Goal: Task Accomplishment & Management: Manage account settings

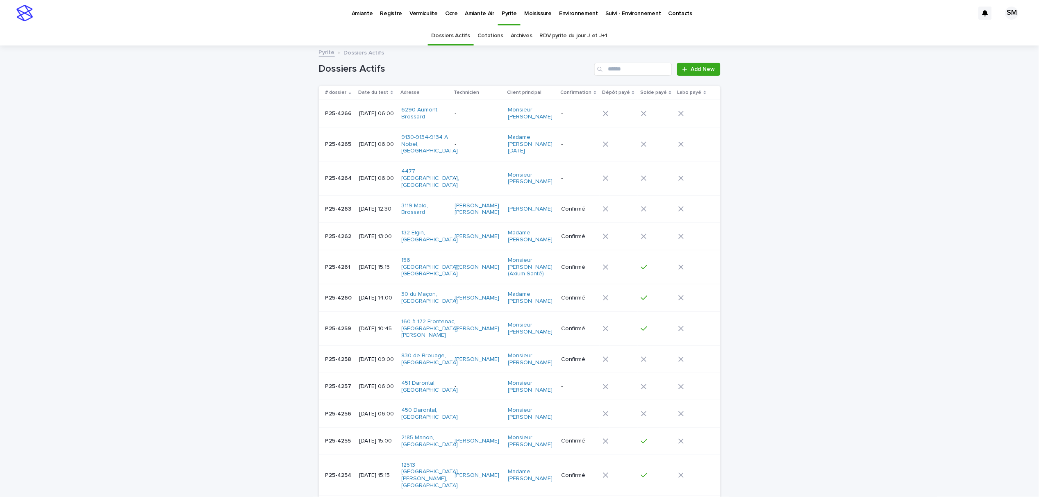
click at [351, 12] on div "Amiante" at bounding box center [362, 8] width 29 height 17
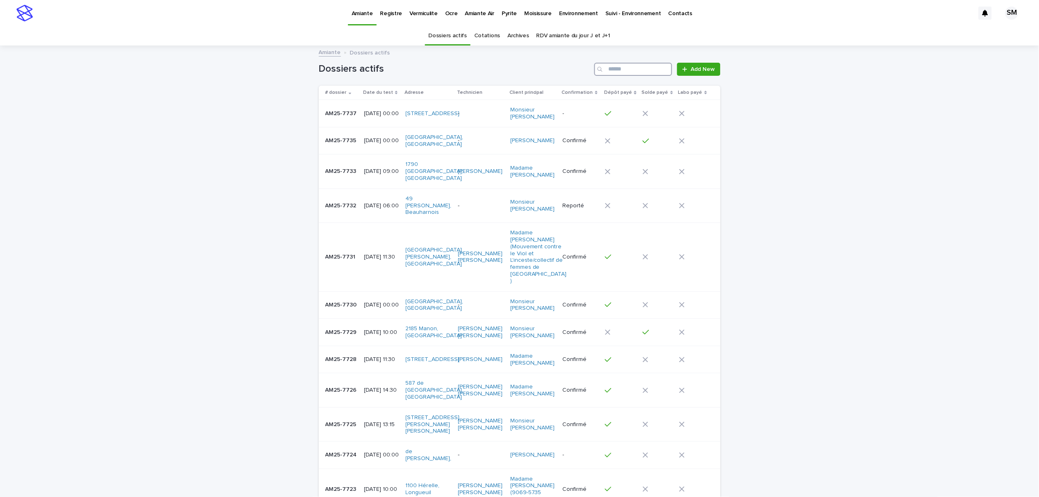
click at [635, 70] on input "Search" at bounding box center [634, 69] width 78 height 13
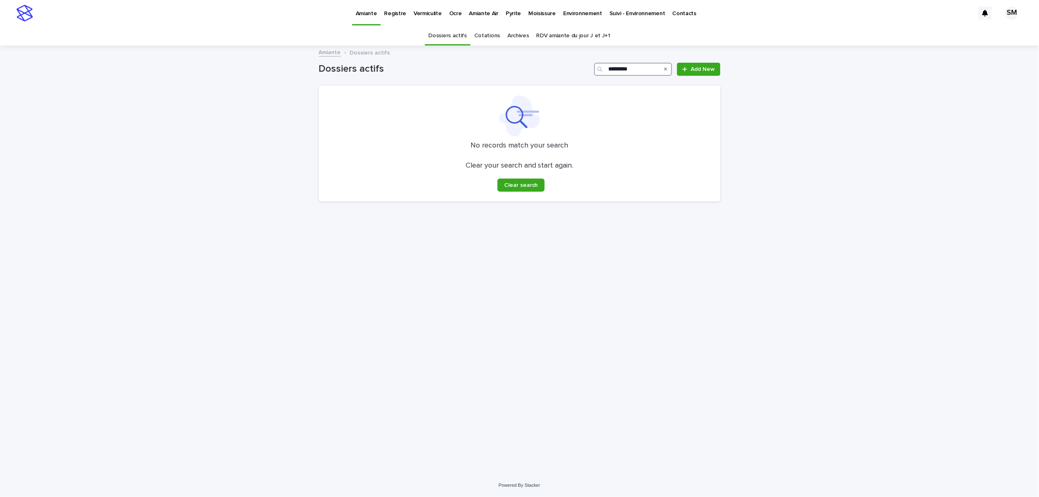
click at [640, 70] on input "*********" at bounding box center [634, 69] width 78 height 13
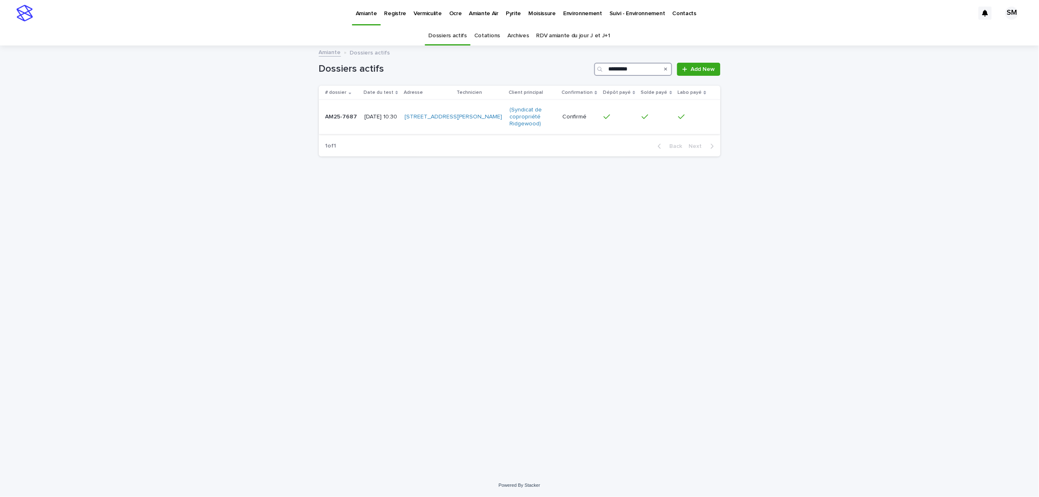
type input "*********"
click at [335, 121] on div "AM25-7687 AM25-7687" at bounding box center [342, 117] width 33 height 14
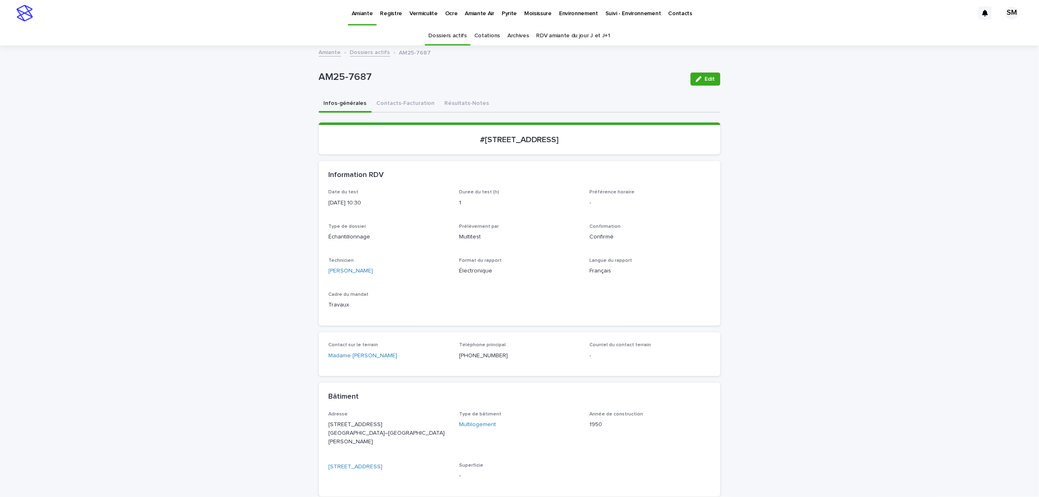
click at [566, 13] on p "Environnement" at bounding box center [578, 8] width 39 height 17
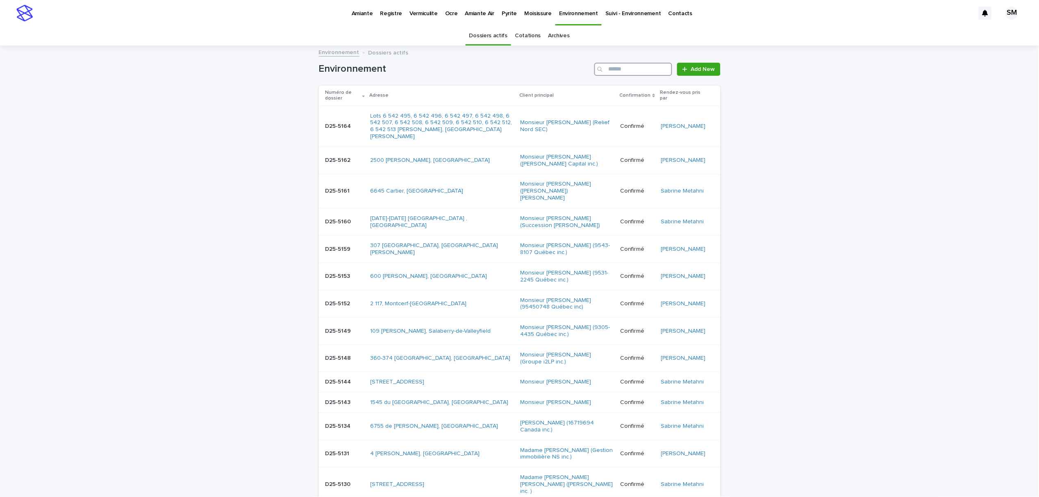
click at [625, 69] on input "Search" at bounding box center [634, 69] width 78 height 13
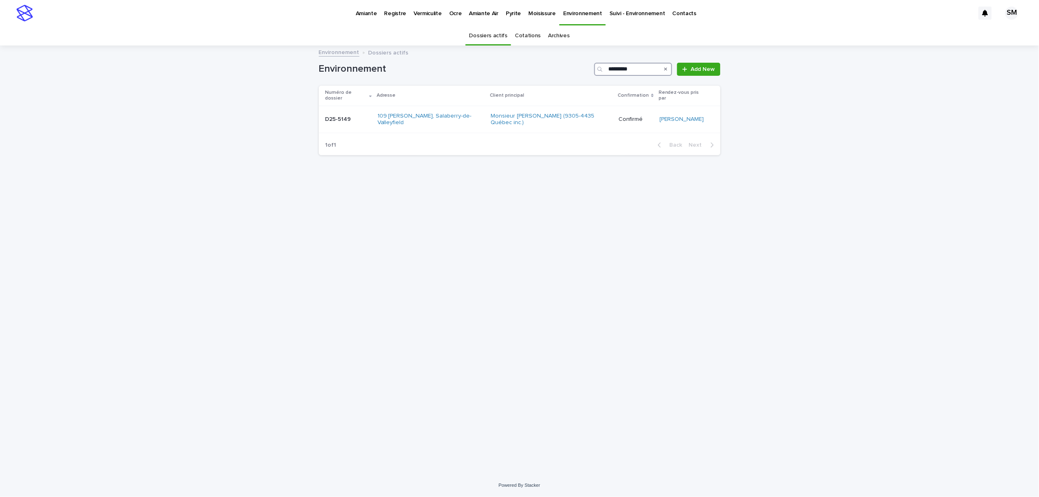
type input "*********"
click at [340, 116] on div "D25-5149 D25-5149" at bounding box center [349, 120] width 46 height 14
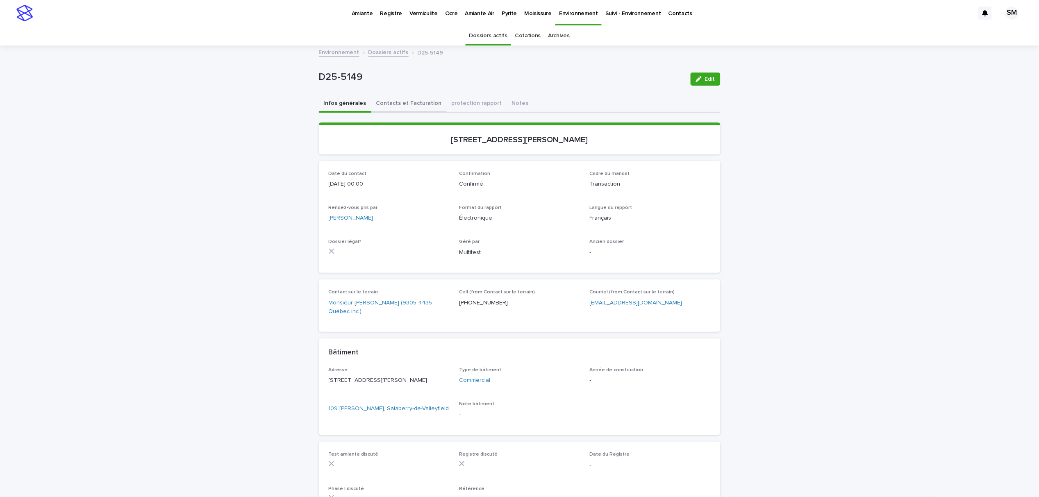
click at [398, 102] on button "Contacts et Facturation" at bounding box center [408, 104] width 75 height 17
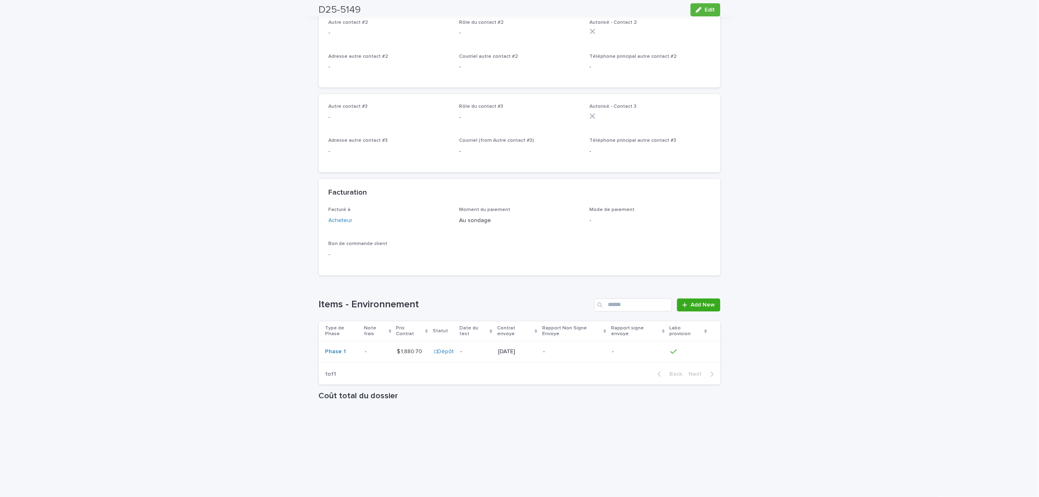
scroll to position [547, 0]
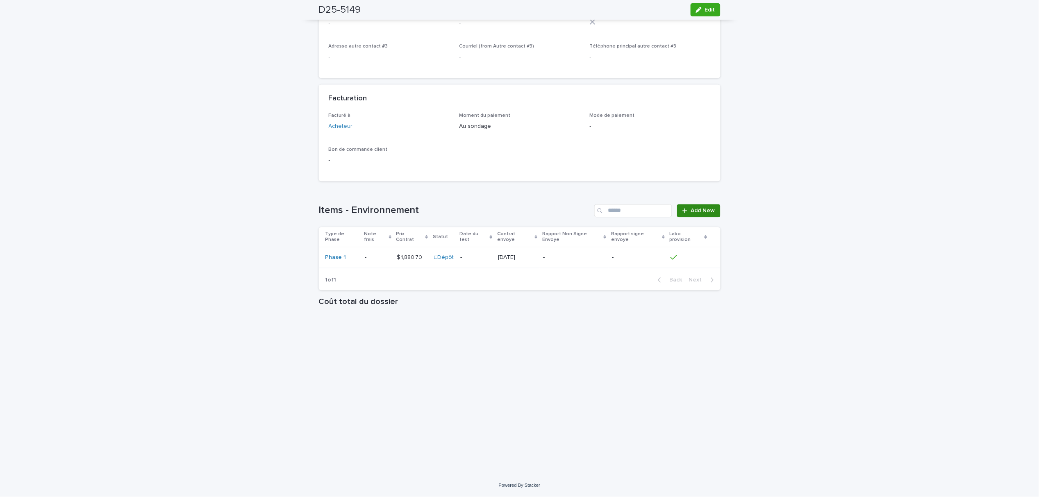
click at [700, 214] on span "Add New" at bounding box center [703, 211] width 24 height 6
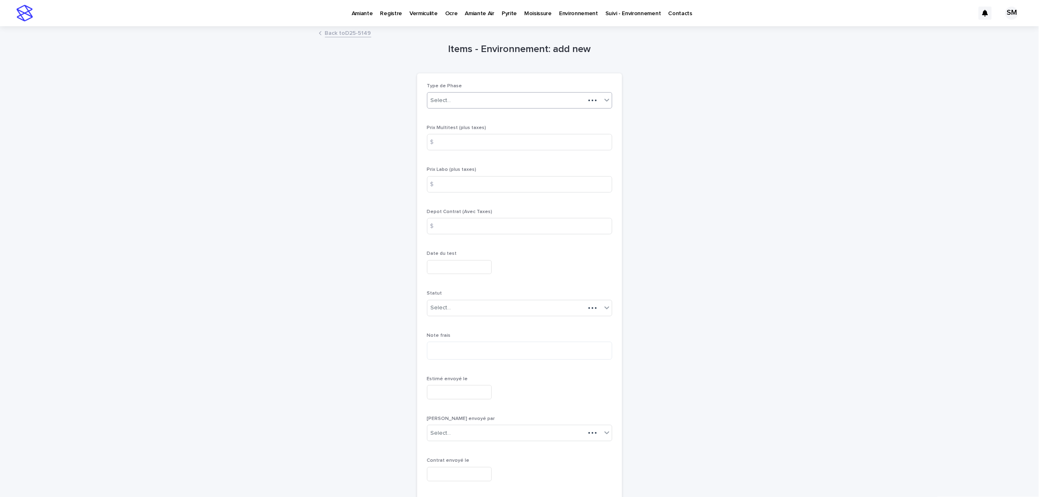
click at [445, 102] on div "Select..." at bounding box center [441, 100] width 21 height 9
click at [474, 214] on div "Phase 2" at bounding box center [516, 211] width 185 height 14
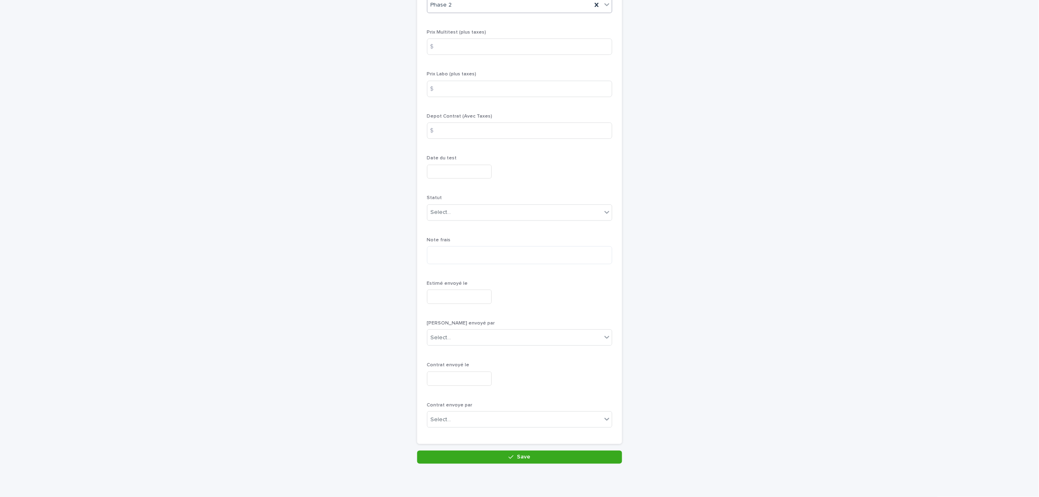
scroll to position [128, 0]
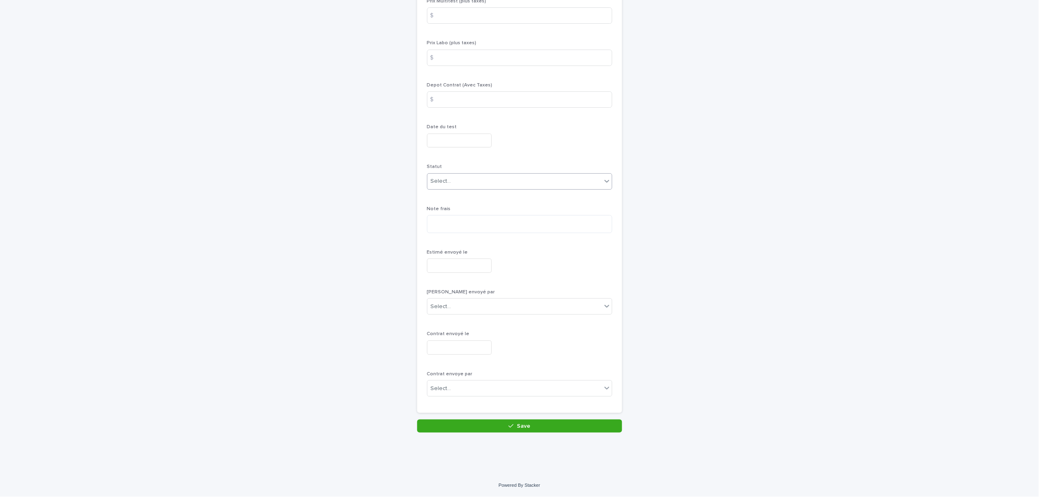
click at [484, 177] on div "Select..." at bounding box center [515, 182] width 174 height 14
click at [466, 195] on div "En cotation" at bounding box center [516, 196] width 185 height 14
click at [525, 429] on span "Save" at bounding box center [524, 427] width 14 height 6
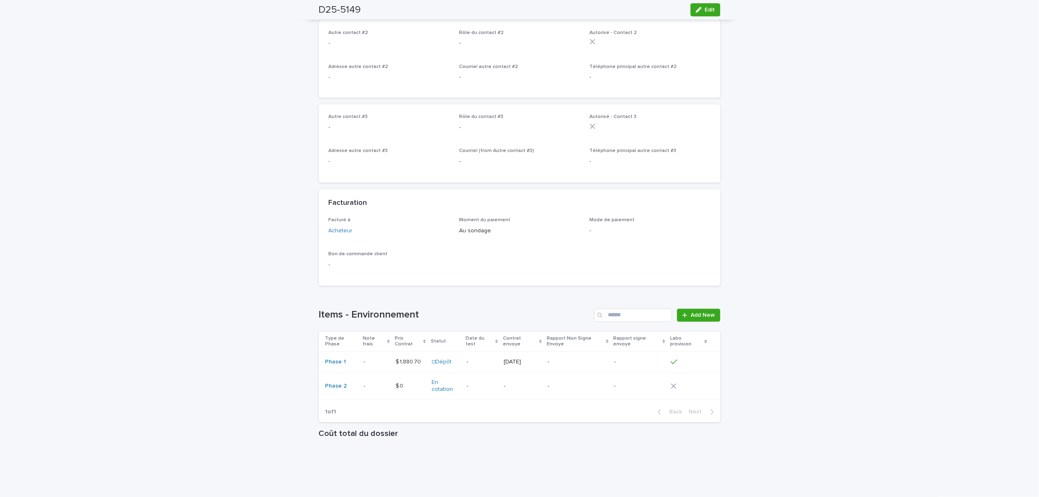
scroll to position [492, 0]
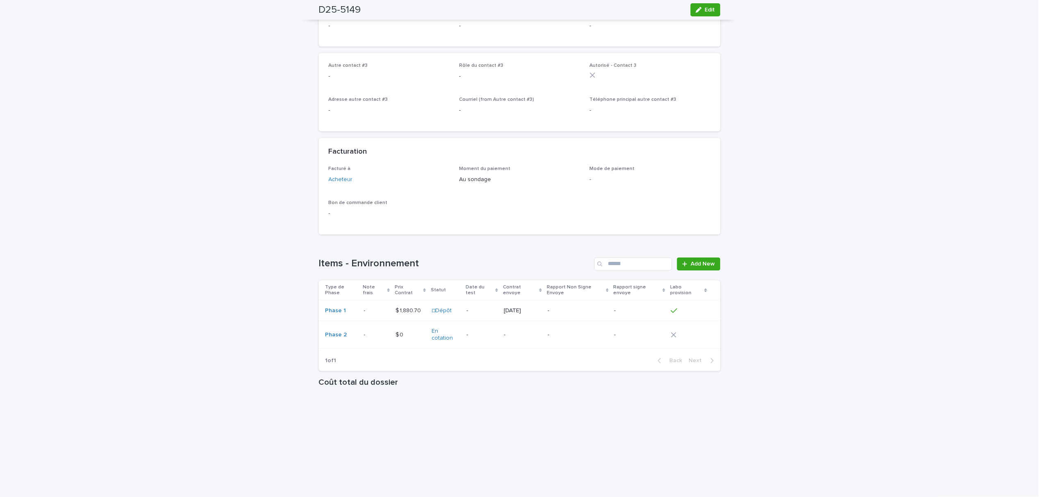
click at [364, 313] on p "-" at bounding box center [365, 310] width 3 height 9
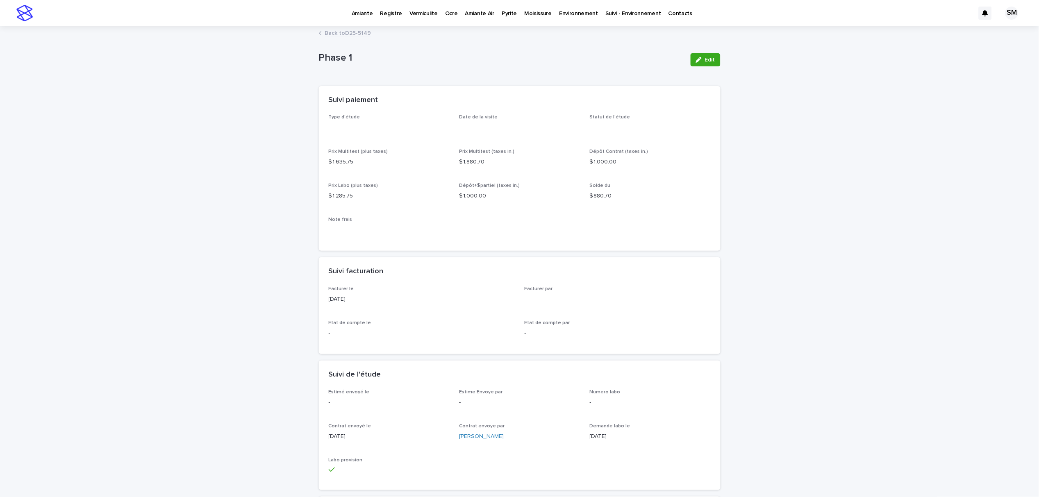
scroll to position [148, 0]
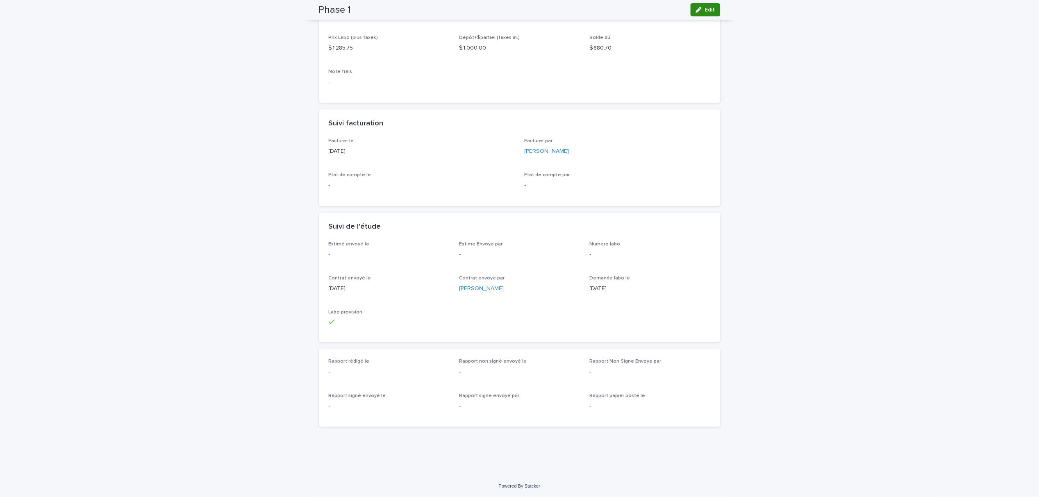
click at [697, 11] on icon "button" at bounding box center [699, 10] width 6 height 6
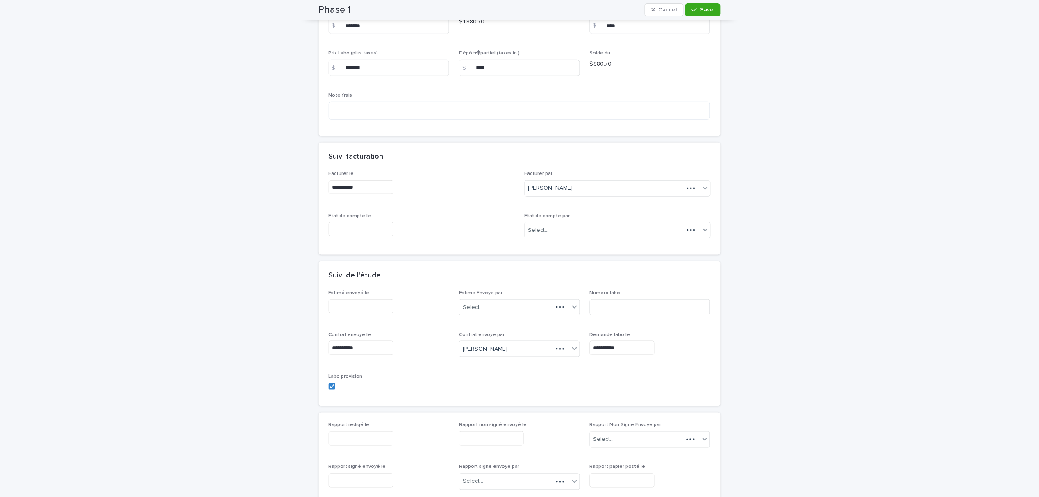
scroll to position [189, 0]
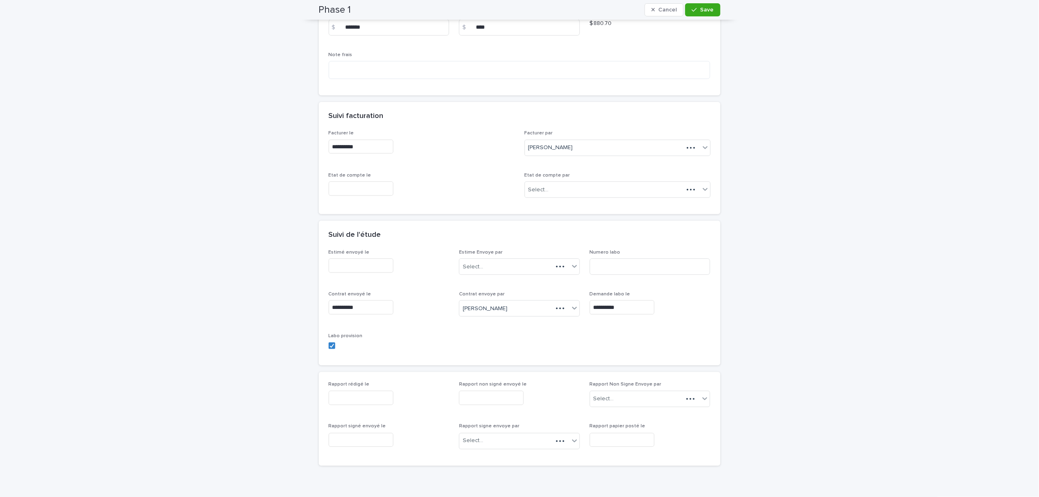
click at [371, 400] on input "text" at bounding box center [361, 398] width 65 height 14
click at [342, 330] on div "13" at bounding box center [338, 331] width 11 height 11
type input "**********"
click at [692, 10] on icon "button" at bounding box center [694, 10] width 5 height 6
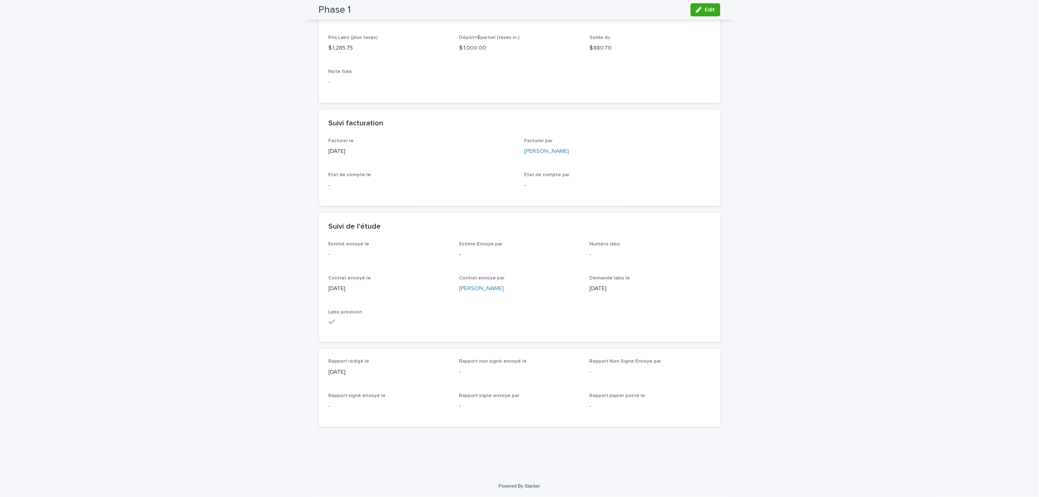
scroll to position [0, 0]
